Goal: Communication & Community: Answer question/provide support

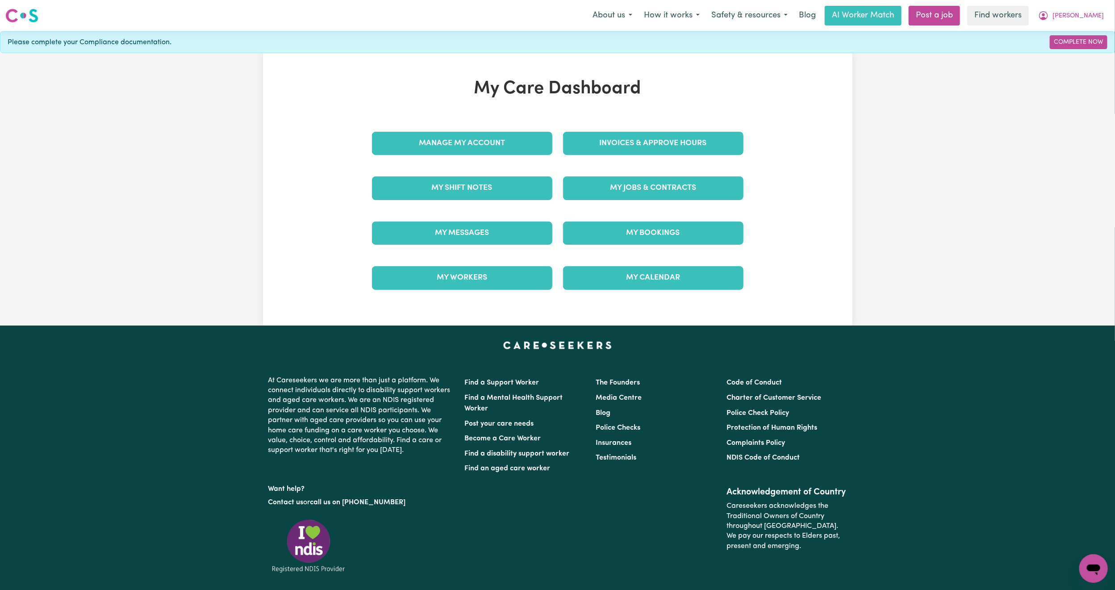
drag, startPoint x: 405, startPoint y: 252, endPoint x: 406, endPoint y: 248, distance: 4.8
click at [405, 252] on div "My Messages" at bounding box center [462, 233] width 191 height 45
click at [412, 233] on link "My Messages" at bounding box center [462, 232] width 180 height 23
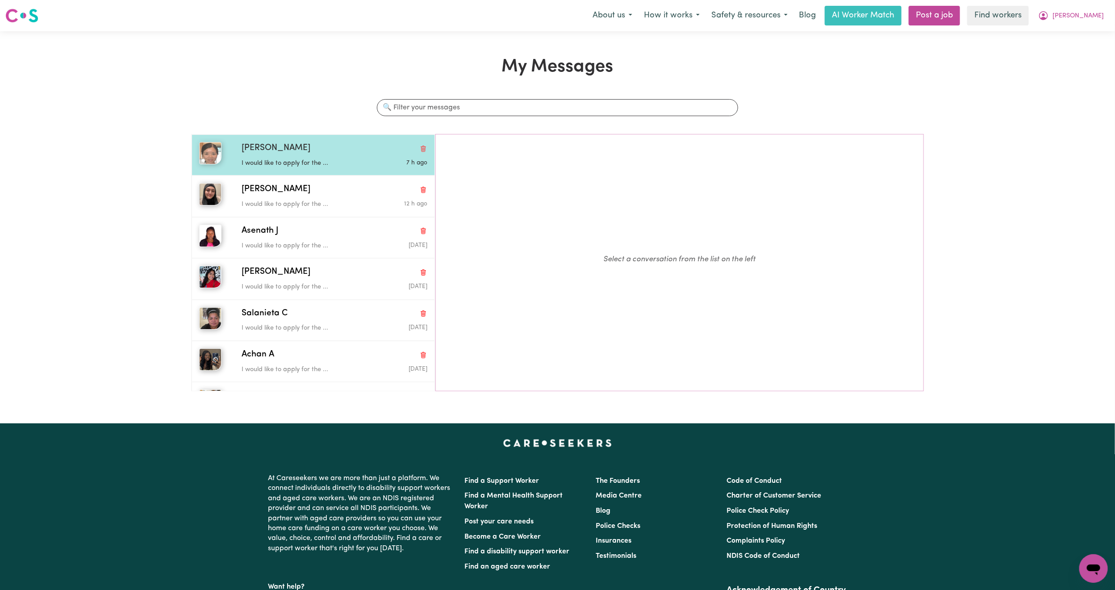
click at [287, 138] on div "[PERSON_NAME] would like to apply for the ... 7 h ago" at bounding box center [313, 154] width 243 height 41
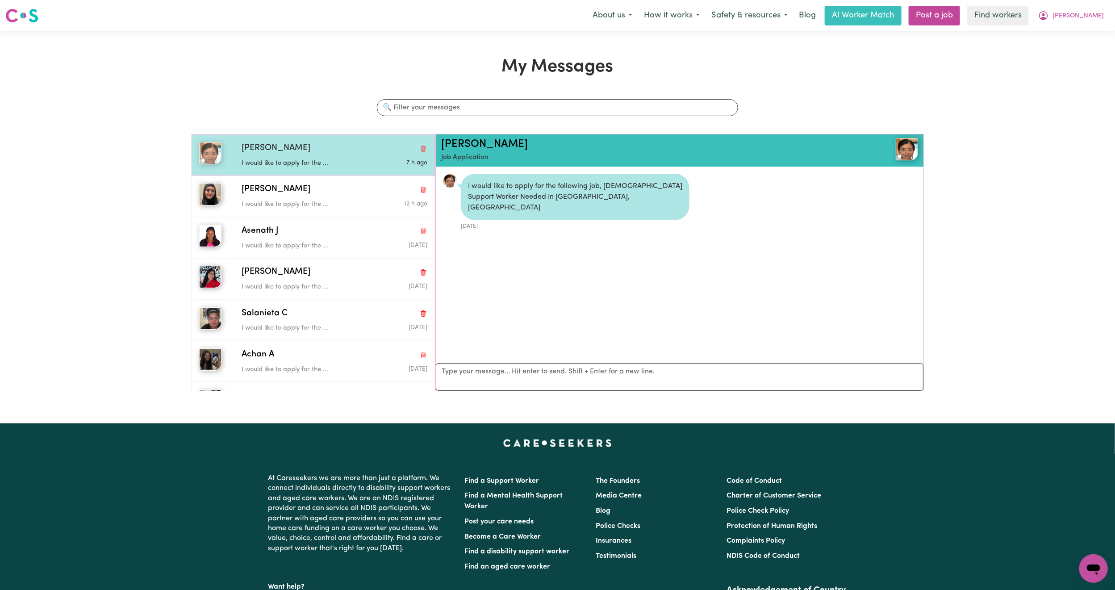
scroll to position [6, 0]
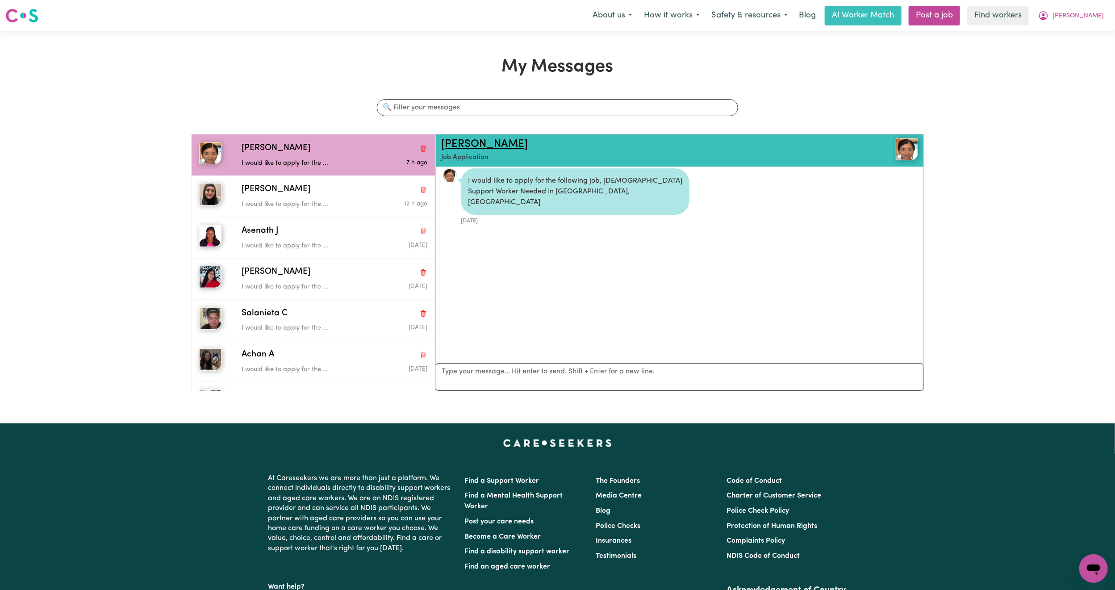
click at [460, 143] on link "[PERSON_NAME]" at bounding box center [484, 144] width 87 height 11
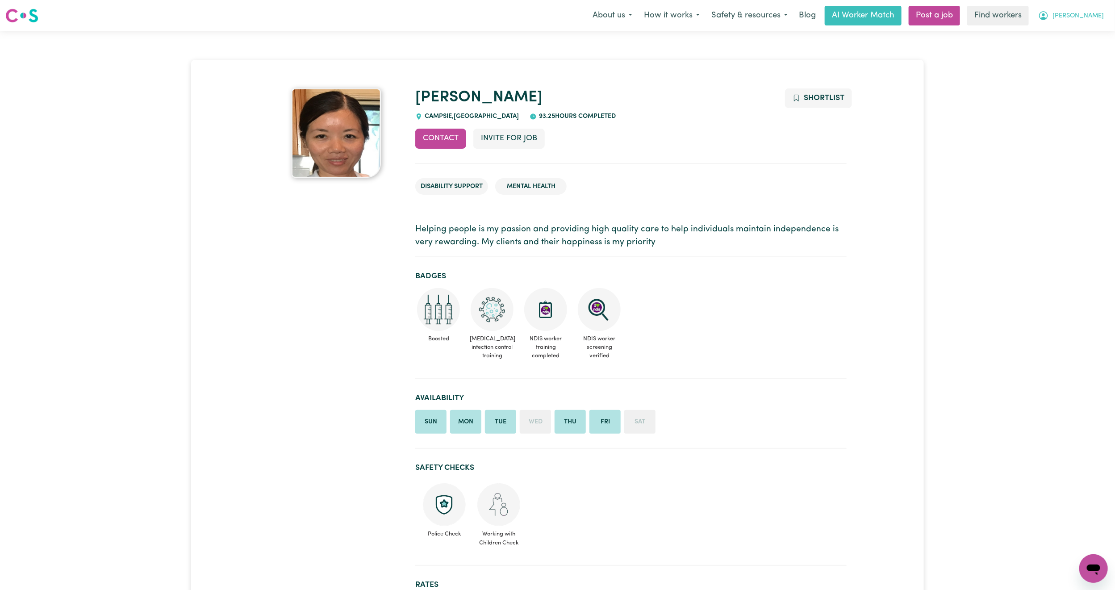
click at [1088, 19] on span "[PERSON_NAME]" at bounding box center [1077, 16] width 51 height 10
click at [1077, 47] on link "Logout" at bounding box center [1074, 51] width 71 height 17
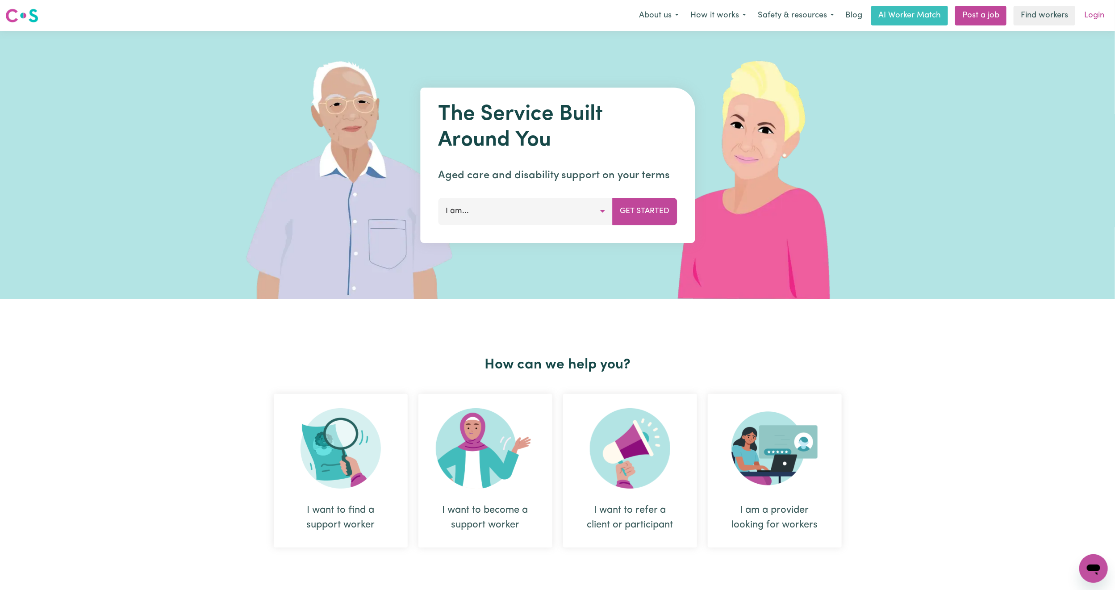
click at [1097, 24] on link "Login" at bounding box center [1094, 16] width 31 height 20
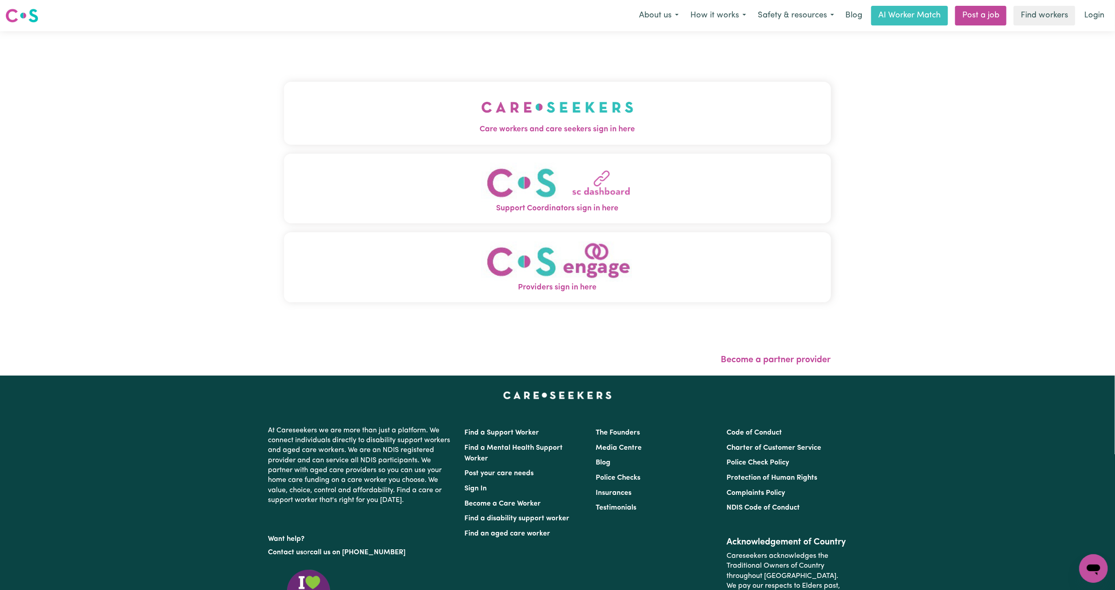
drag, startPoint x: 434, startPoint y: 80, endPoint x: 436, endPoint y: 90, distance: 10.0
click at [434, 81] on div "Care workers and care seekers sign in here Support Coordinators sign in here Pr…" at bounding box center [557, 196] width 547 height 295
click at [443, 127] on span "Care workers and care seekers sign in here" at bounding box center [557, 130] width 547 height 12
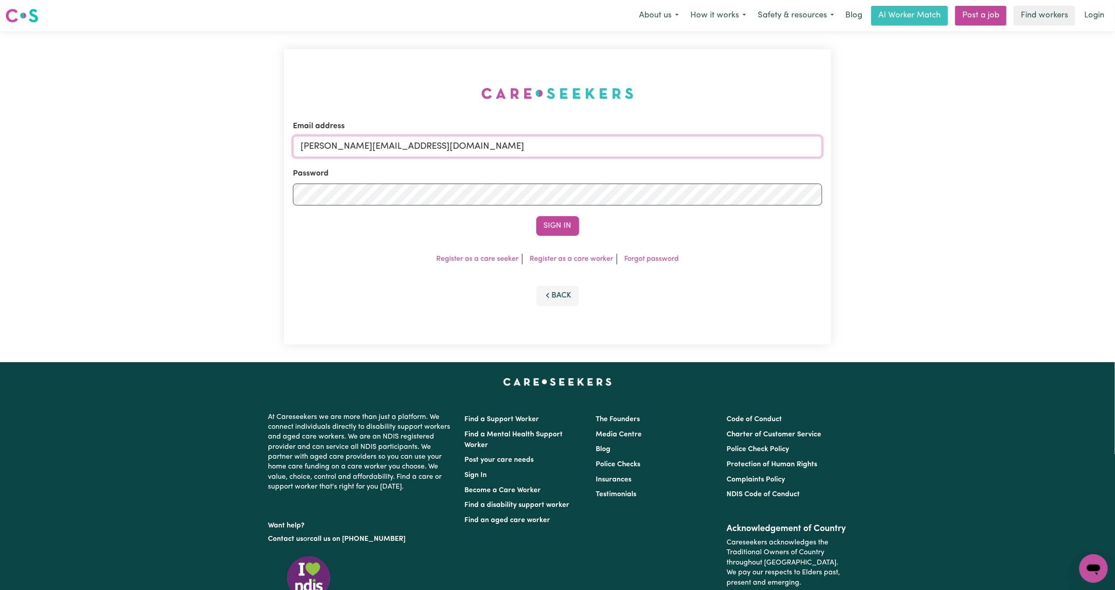
click at [420, 153] on input "[PERSON_NAME][EMAIL_ADDRESS][DOMAIN_NAME]" at bounding box center [557, 146] width 529 height 21
drag, startPoint x: 347, startPoint y: 146, endPoint x: 593, endPoint y: 178, distance: 248.1
click at [593, 178] on form "Email address [EMAIL_ADDRESS][PERSON_NAME][DOMAIN_NAME] Password Sign In" at bounding box center [557, 178] width 529 height 115
type input "superuser~[PERSON_NAME][EMAIL_ADDRESS][PERSON_NAME][DOMAIN_NAME]"
click at [560, 228] on button "Sign In" at bounding box center [557, 226] width 43 height 20
